Goal: Entertainment & Leisure: Consume media (video, audio)

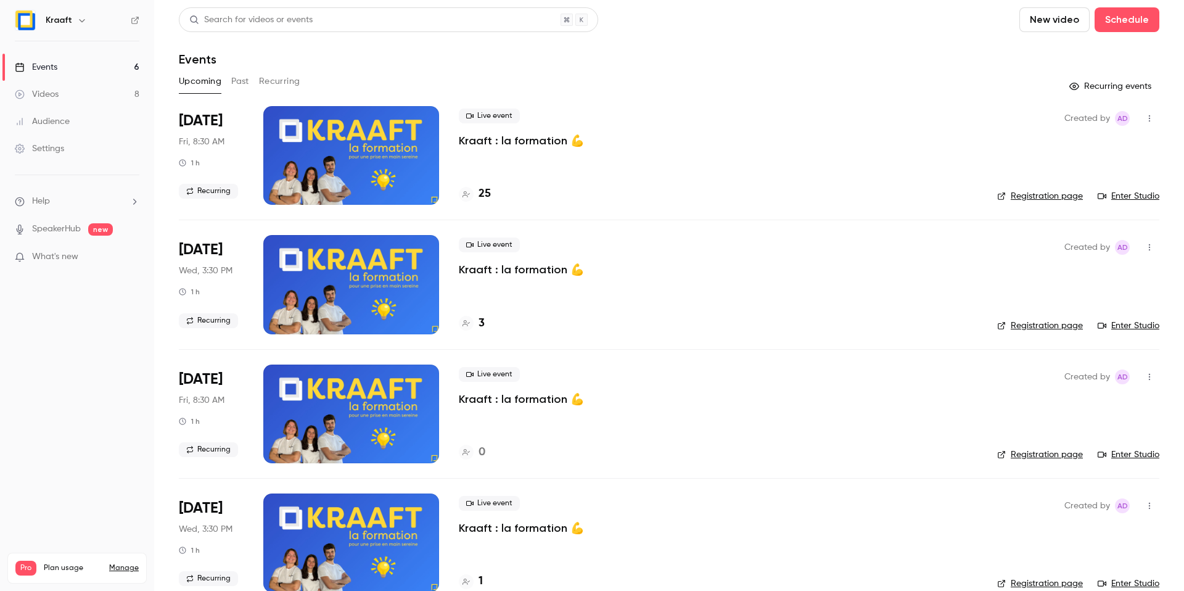
click at [256, 77] on div "Upcoming Past Recurring" at bounding box center [669, 82] width 980 height 20
click at [249, 80] on div "Upcoming Past Recurring" at bounding box center [669, 82] width 980 height 20
click at [240, 80] on button "Past" at bounding box center [240, 82] width 18 height 20
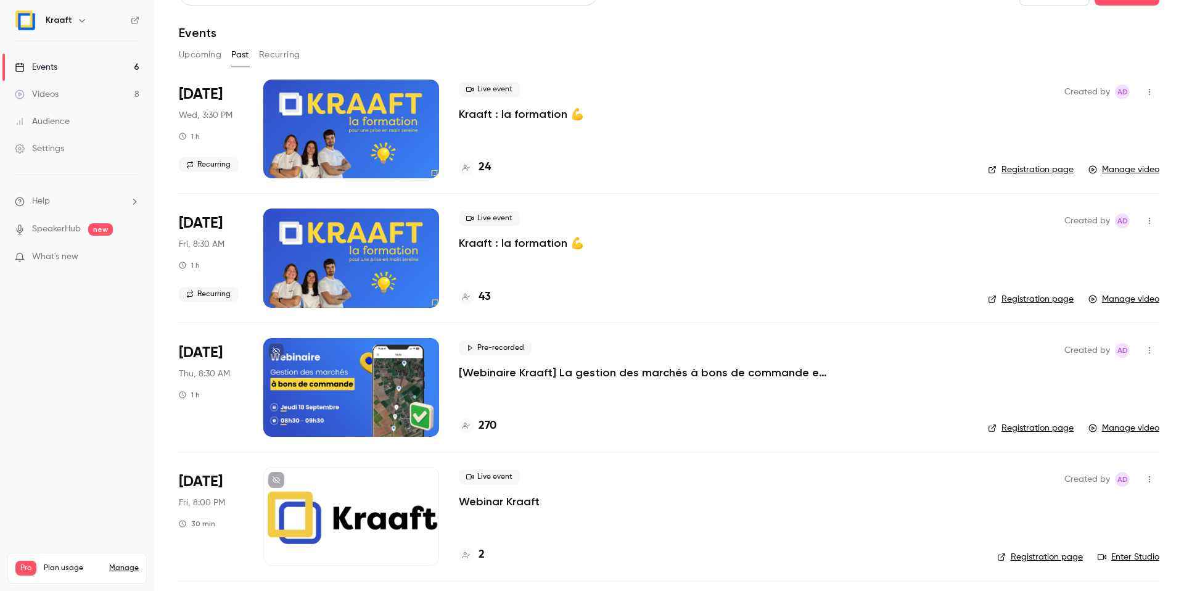
scroll to position [49, 0]
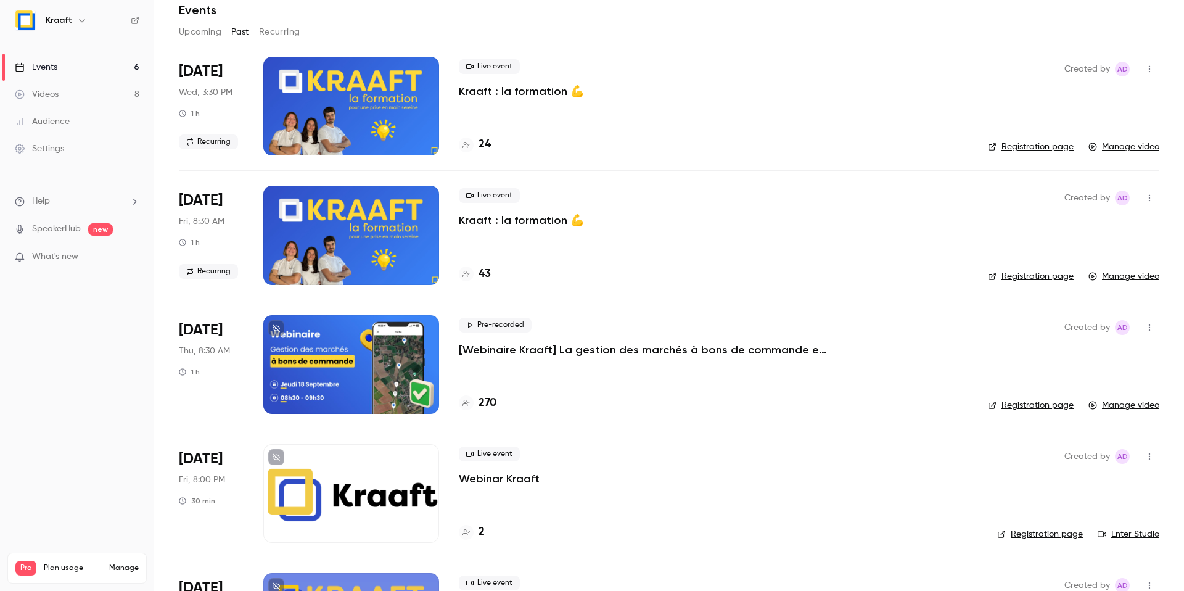
click at [501, 350] on p "[Webinaire Kraaft] La gestion des marchés à bons de commande et des petites int…" at bounding box center [644, 349] width 370 height 15
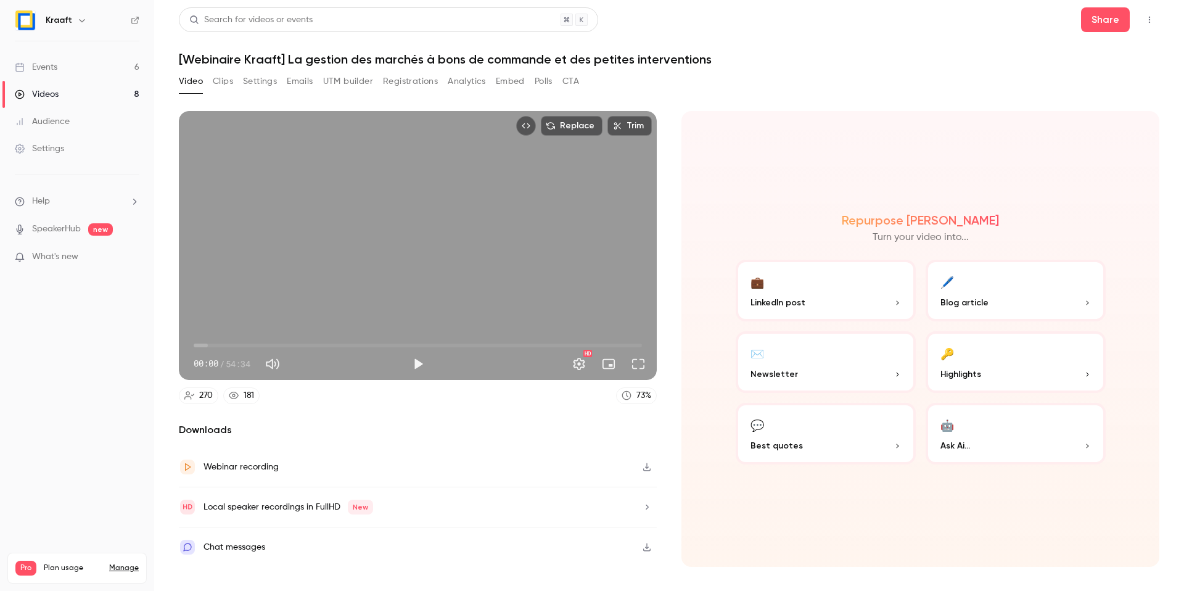
click at [417, 369] on button "Play" at bounding box center [418, 363] width 25 height 25
click at [417, 366] on button "Pause" at bounding box center [418, 363] width 25 height 25
drag, startPoint x: 205, startPoint y: 344, endPoint x: 234, endPoint y: 341, distance: 29.1
click at [234, 341] on span "04:43" at bounding box center [418, 345] width 448 height 20
drag, startPoint x: 240, startPoint y: 343, endPoint x: 309, endPoint y: 345, distance: 69.1
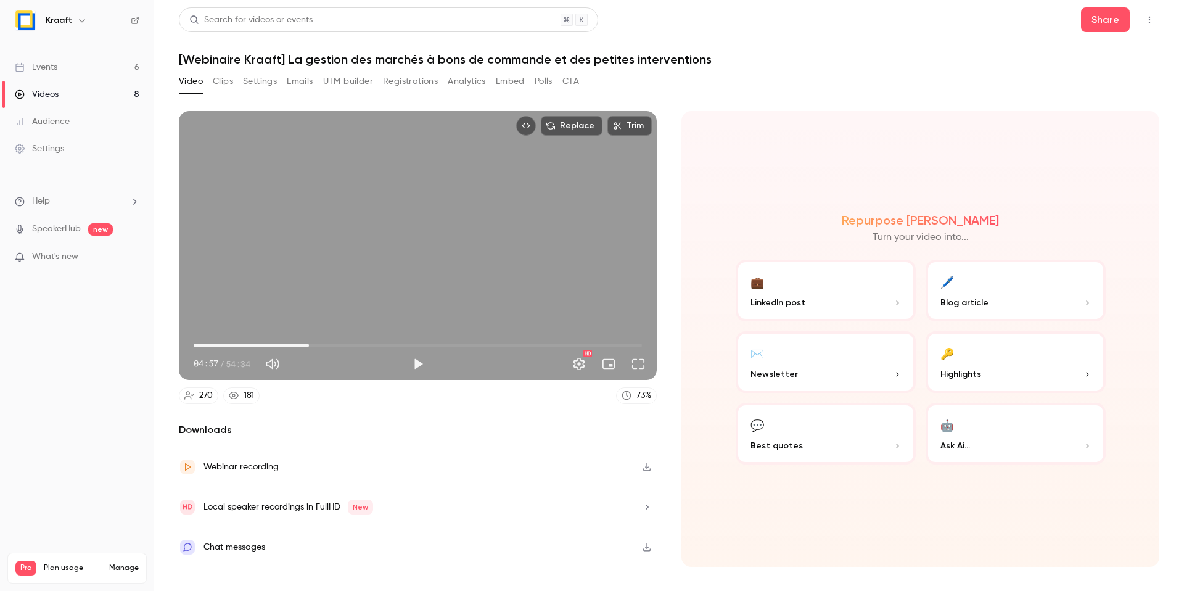
click at [309, 345] on span "14:02" at bounding box center [309, 345] width 4 height 4
drag, startPoint x: 305, startPoint y: 345, endPoint x: 247, endPoint y: 343, distance: 58.0
click at [247, 343] on span "06:27" at bounding box center [247, 345] width 4 height 4
click at [245, 344] on span "06:27" at bounding box center [247, 345] width 4 height 4
click at [229, 346] on span "06:00" at bounding box center [418, 345] width 448 height 20
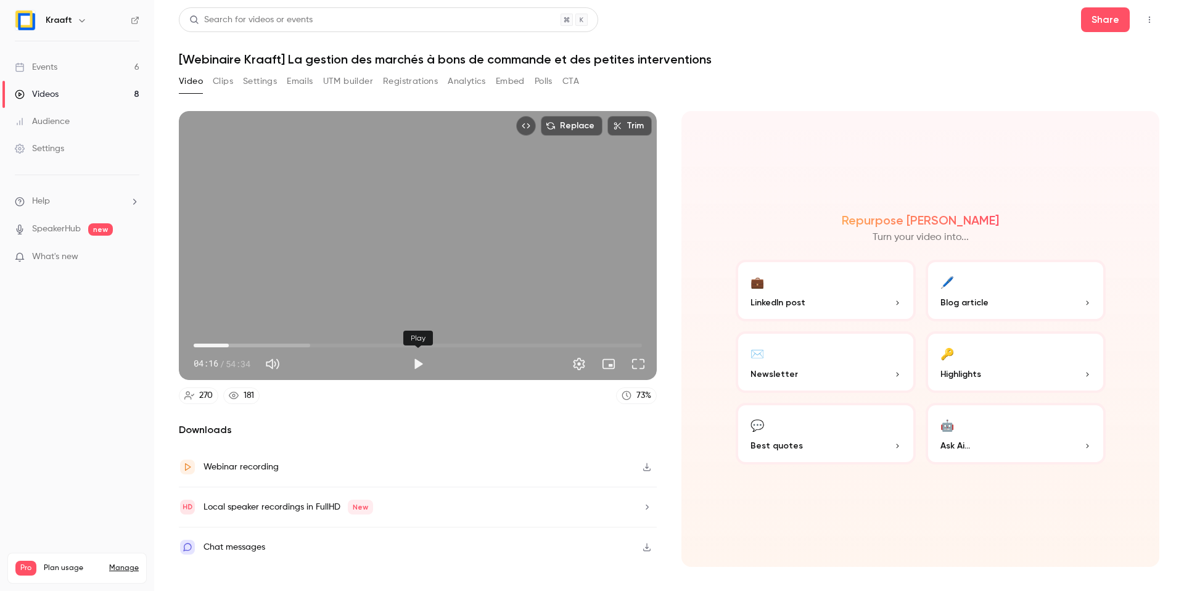
click at [419, 354] on button "Play" at bounding box center [418, 363] width 25 height 25
click at [567, 359] on div "Settings" at bounding box center [579, 363] width 25 height 25
click at [576, 366] on button "Settings" at bounding box center [579, 363] width 25 height 25
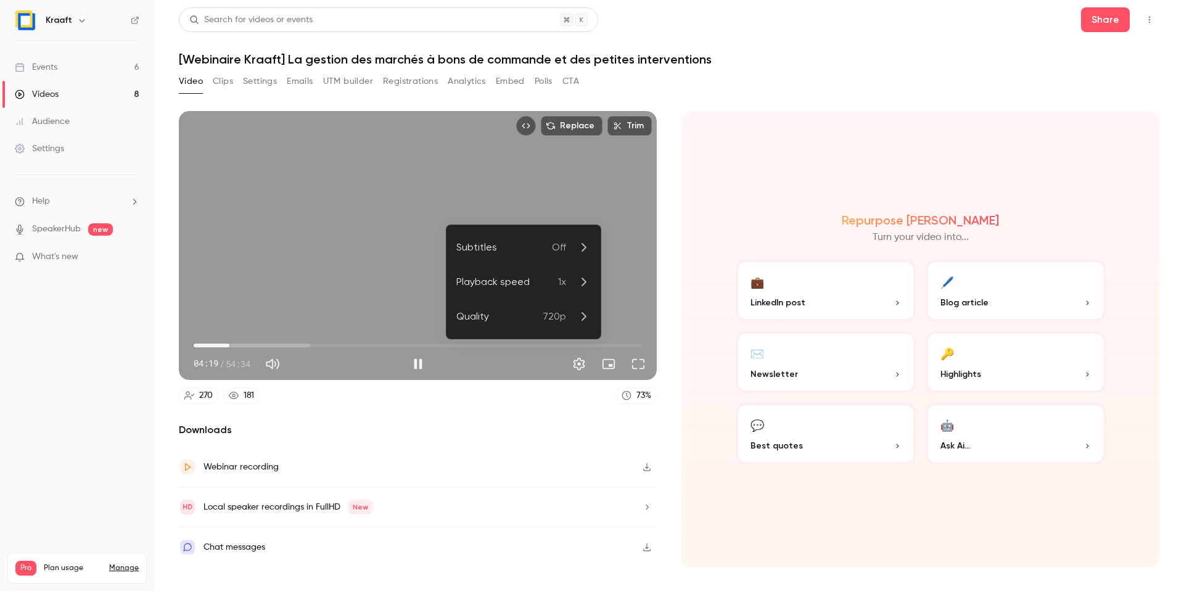
click at [542, 279] on div "Playback speed" at bounding box center [507, 281] width 102 height 15
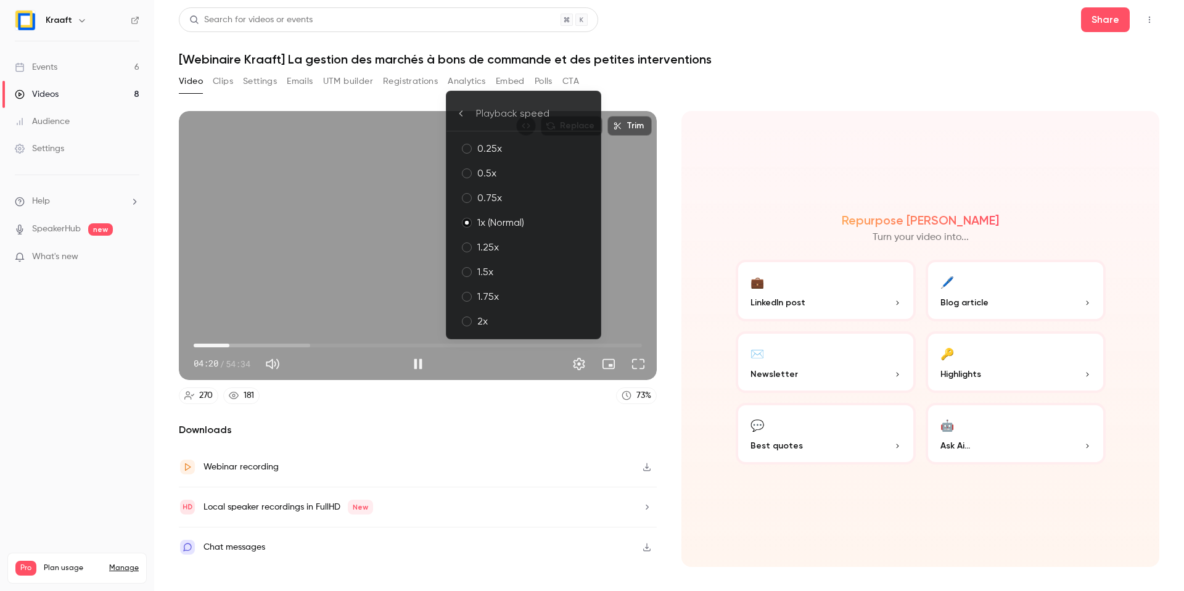
click at [499, 240] on div "1.25x" at bounding box center [533, 247] width 113 height 15
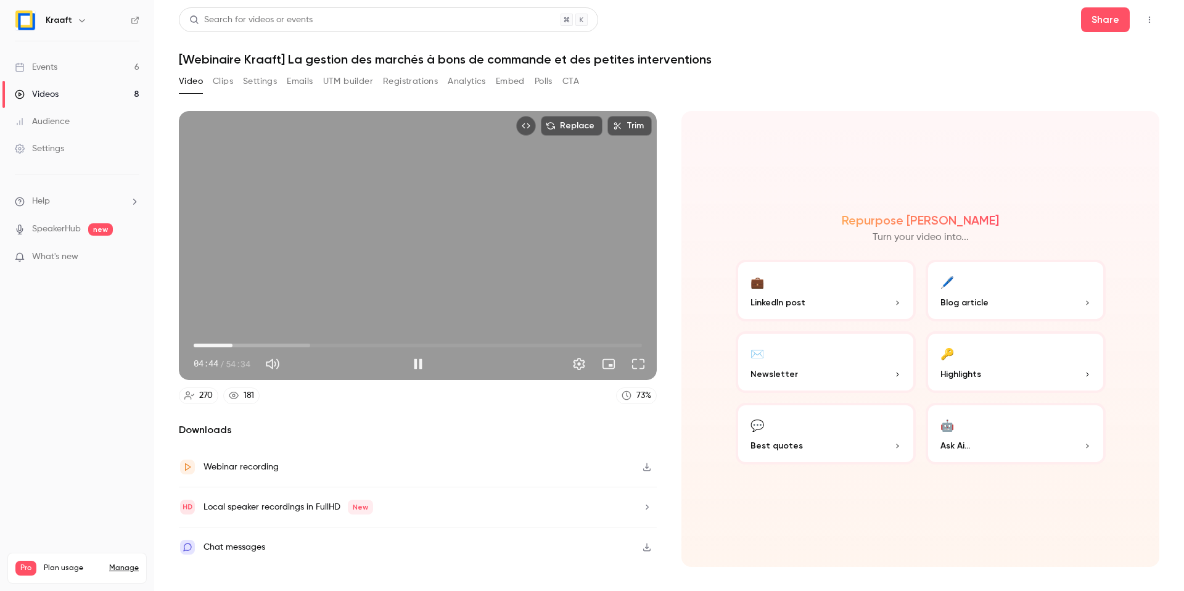
click at [297, 348] on span "04:44" at bounding box center [418, 345] width 448 height 20
click at [308, 346] on span "12:35" at bounding box center [418, 345] width 448 height 20
click at [467, 263] on div "Replace Trim 14:00 14:00 / 54:34" at bounding box center [418, 245] width 478 height 269
type input "*****"
click at [1107, 20] on button "Share" at bounding box center [1105, 19] width 49 height 25
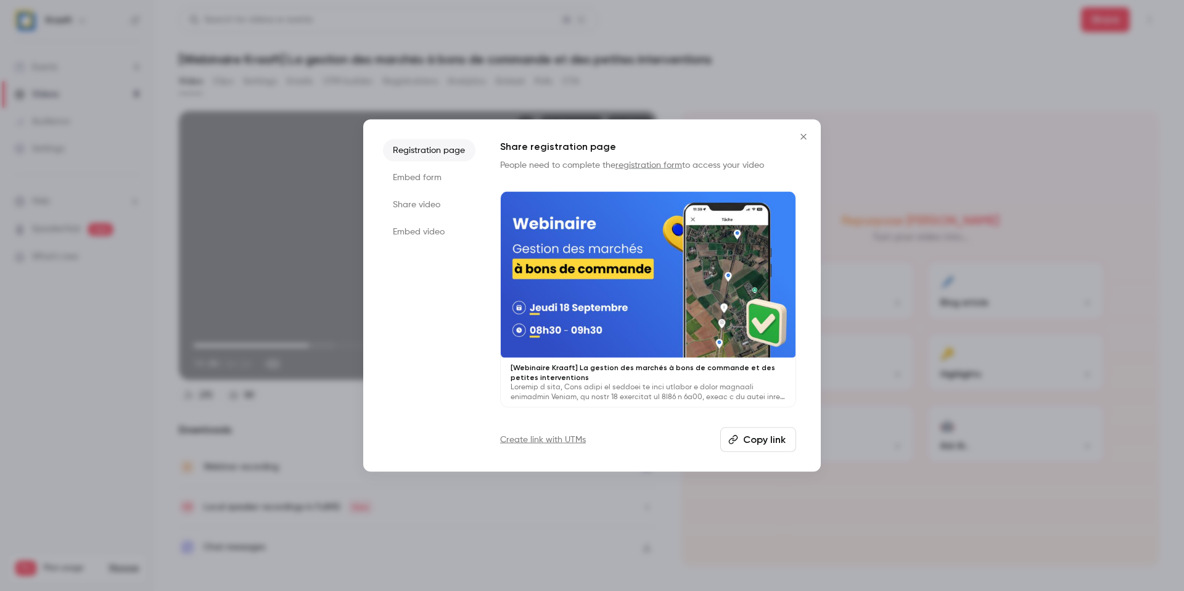
click at [422, 211] on li "Share video" at bounding box center [429, 205] width 92 height 22
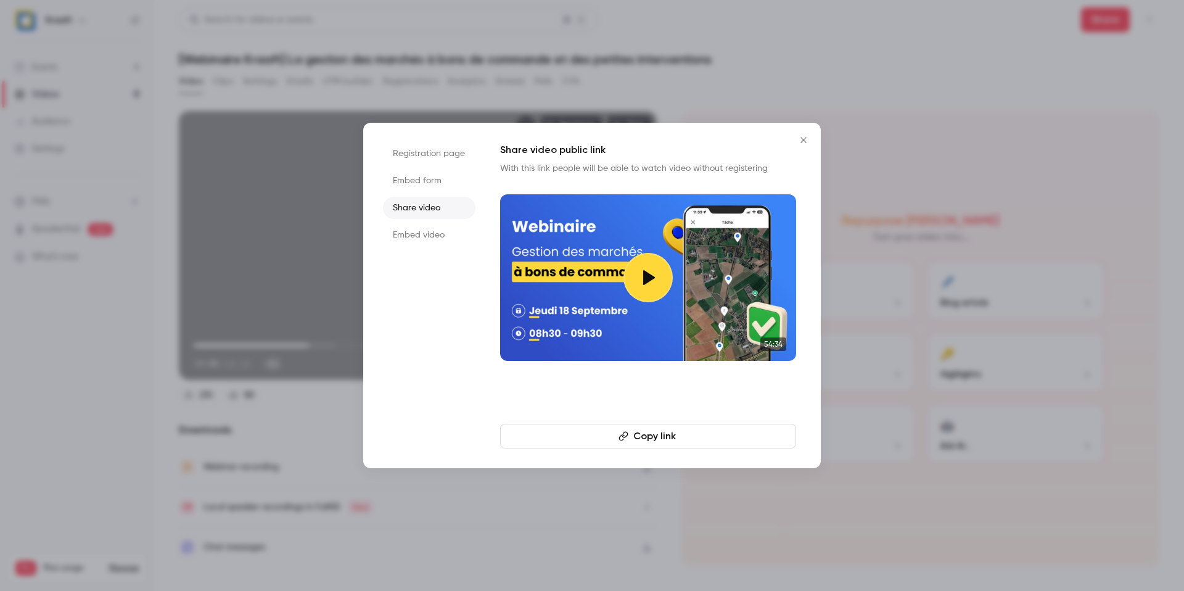
click at [660, 439] on button "Copy link" at bounding box center [648, 435] width 296 height 25
click at [802, 136] on icon "Close" at bounding box center [803, 140] width 15 height 10
